Goal: Entertainment & Leisure: Browse casually

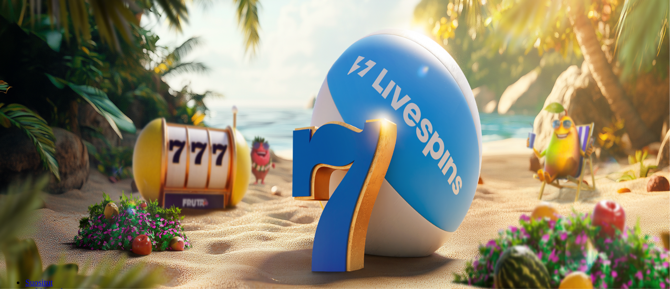
click at [60, 44] on button "Kirjaudu" at bounding box center [77, 38] width 34 height 11
click at [64, 42] on span "Kirjaudu" at bounding box center [77, 38] width 26 height 8
click at [164, 118] on h2 "Aloita pelaaminen" at bounding box center [336, 125] width 664 height 14
drag, startPoint x: 159, startPoint y: 18, endPoint x: 141, endPoint y: 26, distance: 19.5
click at [159, 118] on h2 "Aloita pelaaminen" at bounding box center [336, 125] width 664 height 14
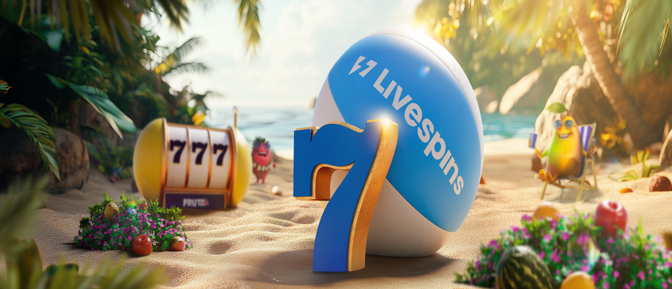
click at [64, 42] on span "Kirjaudu" at bounding box center [77, 38] width 26 height 8
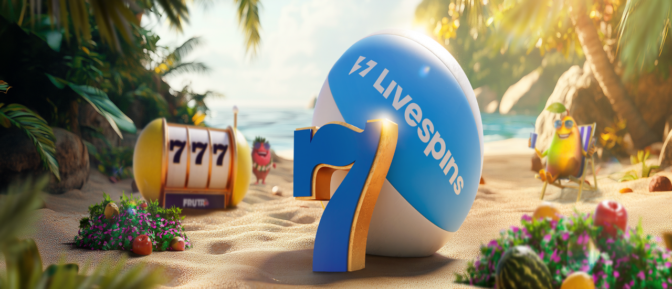
click at [64, 42] on span "Kirjaudu" at bounding box center [77, 38] width 26 height 8
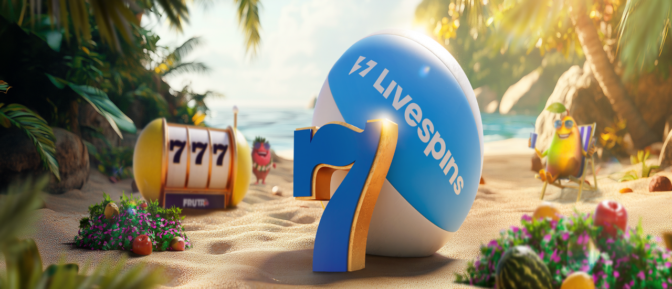
click at [64, 42] on span "Kirjaudu" at bounding box center [77, 38] width 26 height 8
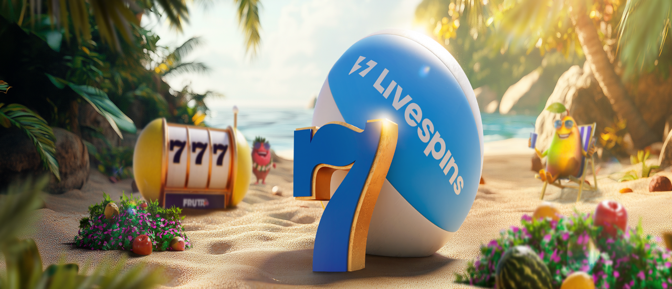
click at [67, 42] on span "Kirjaudu" at bounding box center [73, 38] width 26 height 8
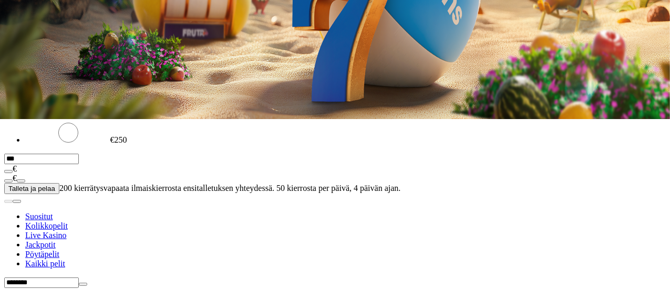
type input "********"
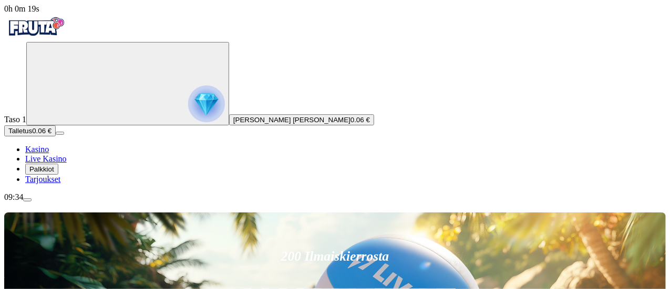
scroll to position [7, 0]
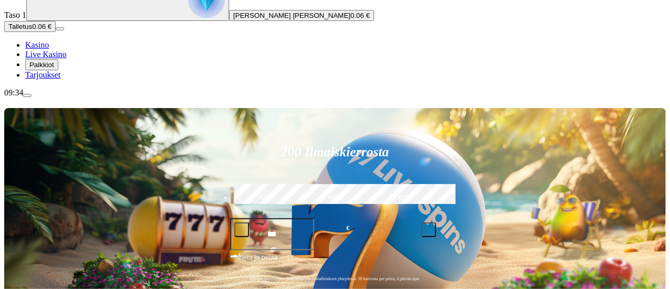
scroll to position [110, 0]
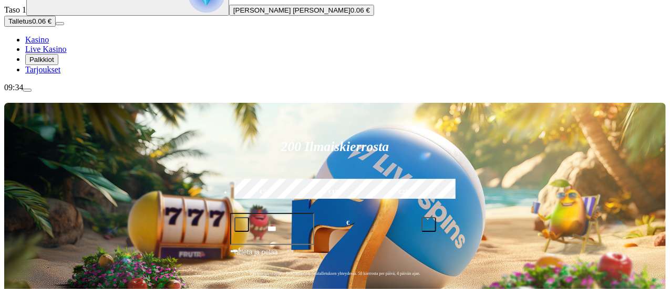
type input "**********"
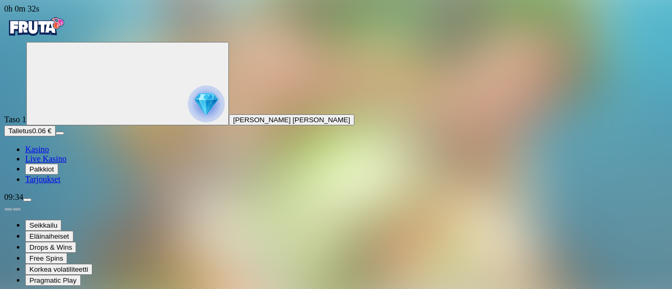
drag, startPoint x: 589, startPoint y: 100, endPoint x: 590, endPoint y: 164, distance: 63.6
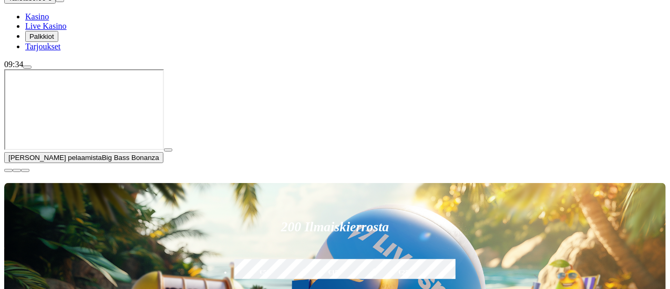
scroll to position [134, 0]
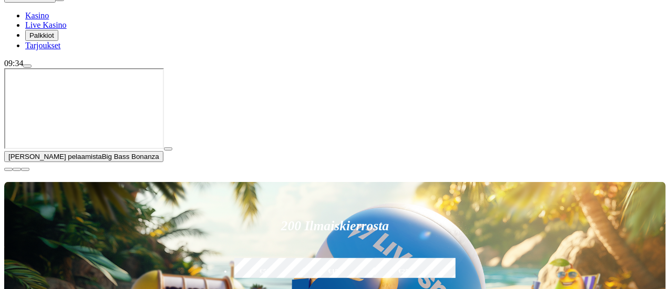
click at [8, 170] on span "close icon" at bounding box center [8, 170] width 0 height 0
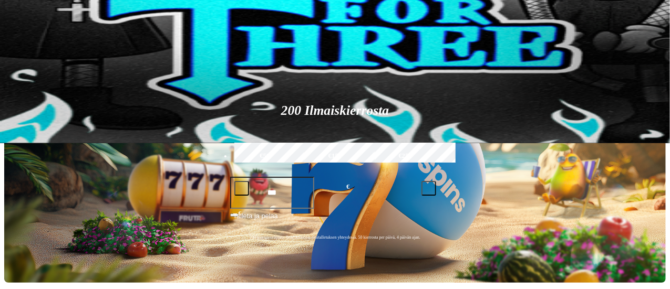
scroll to position [0, 0]
